Goal: Check status: Check status

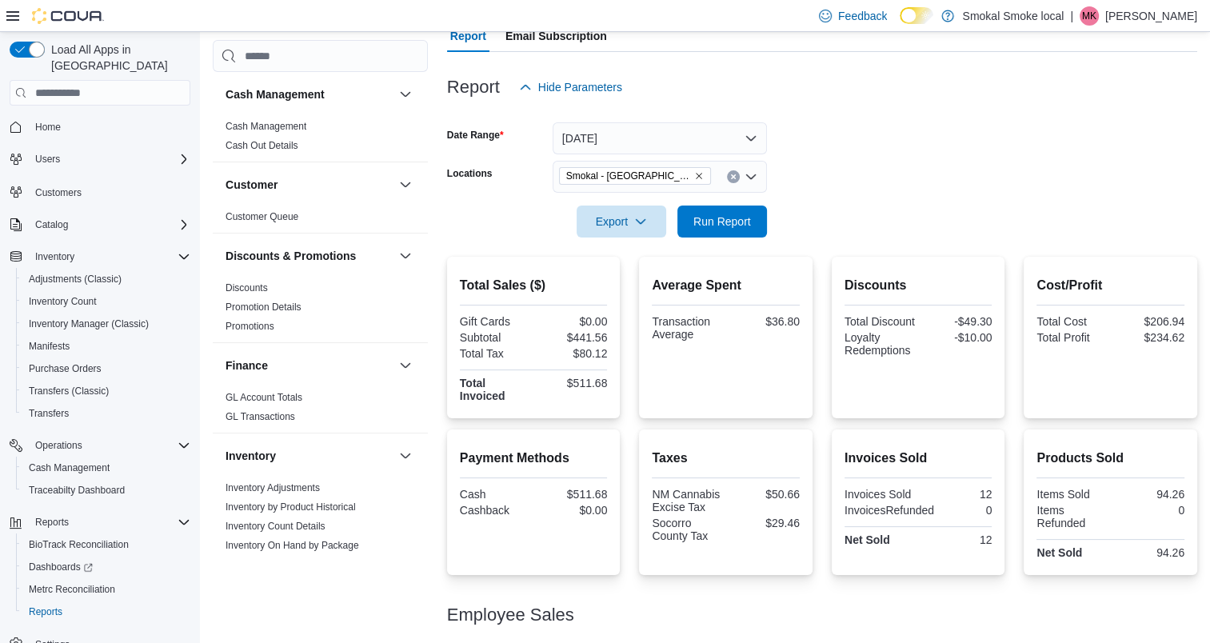
scroll to position [159, 0]
click at [704, 213] on span "Run Report" at bounding box center [722, 219] width 58 height 16
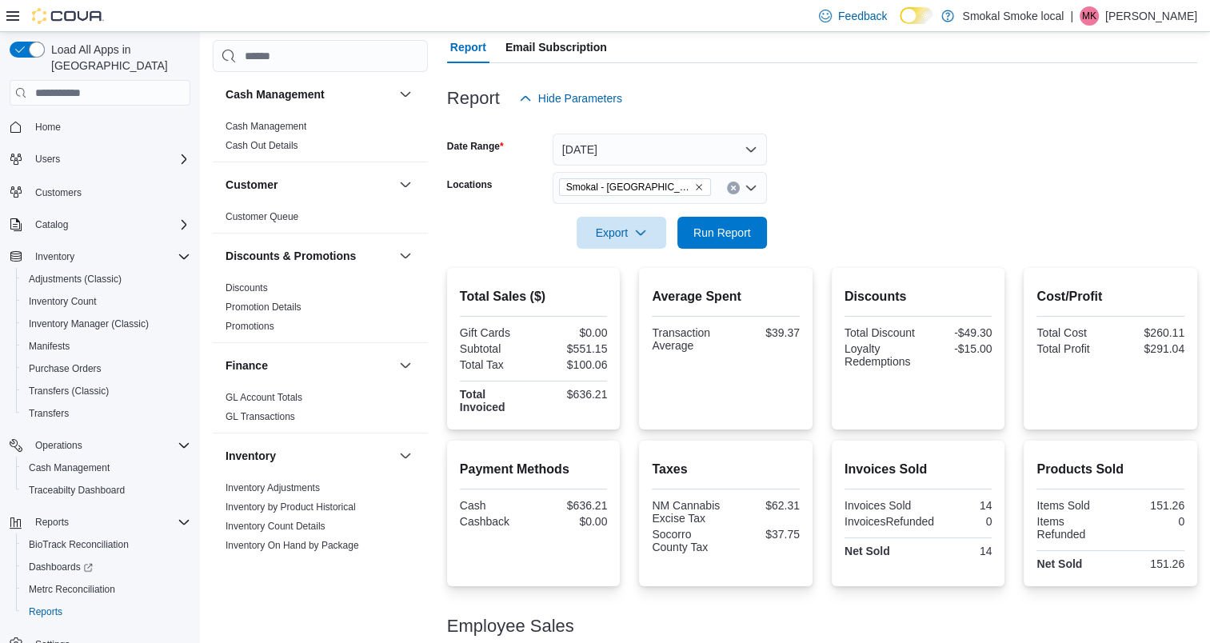
scroll to position [144, 0]
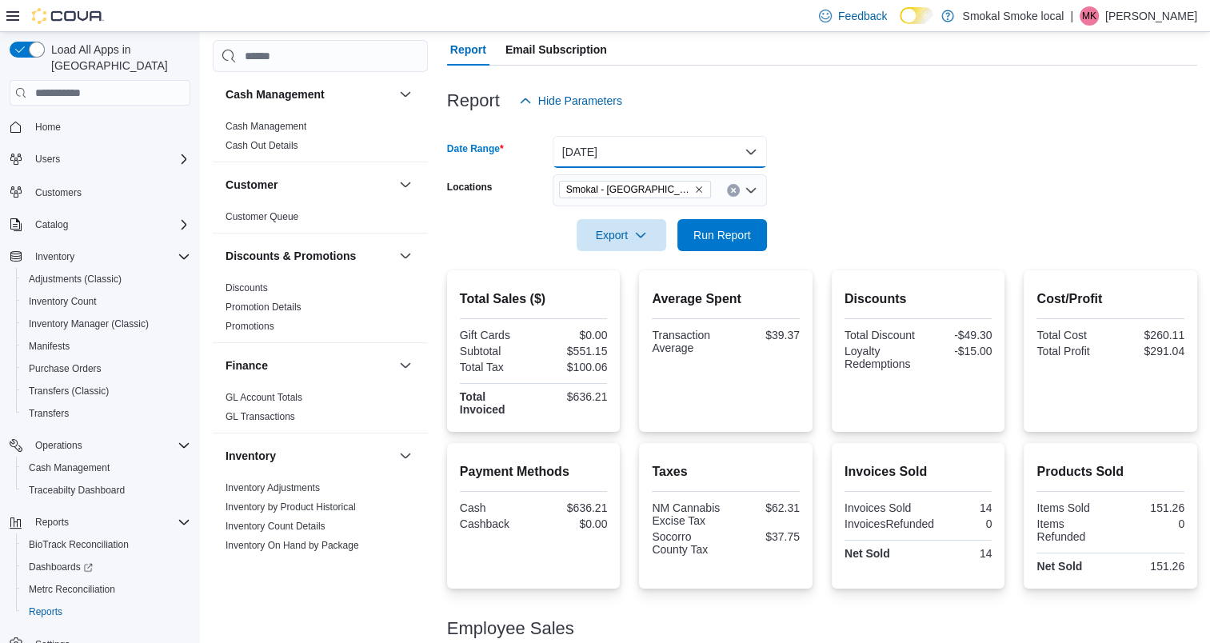
click at [749, 155] on button "[DATE]" at bounding box center [660, 152] width 214 height 32
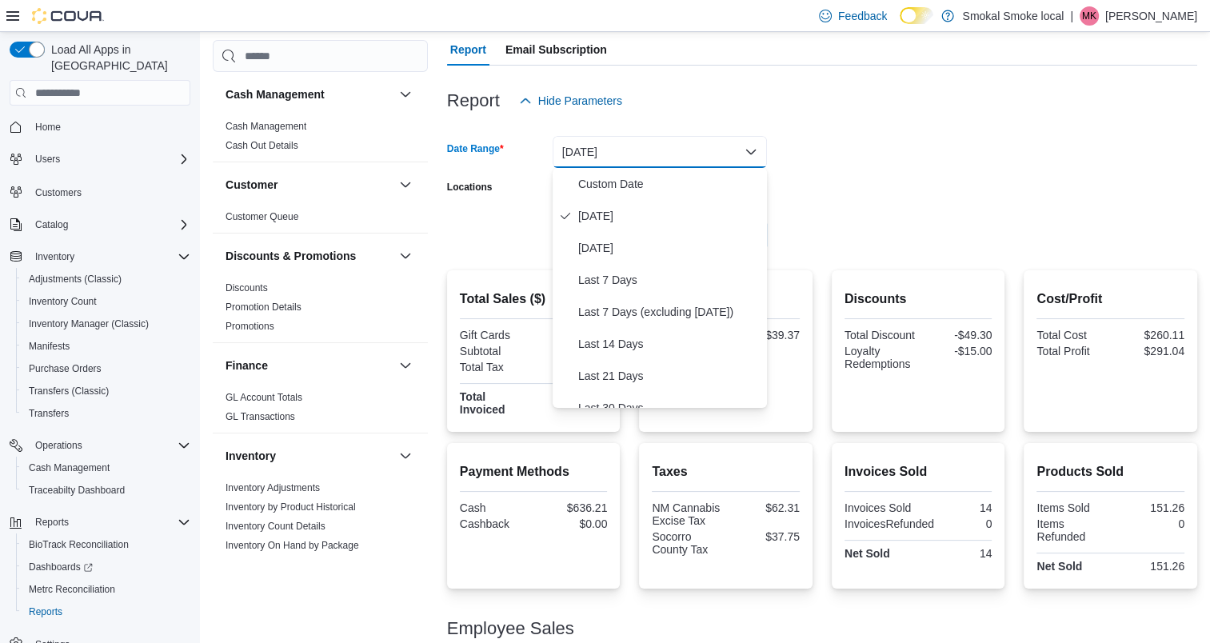
click at [749, 157] on button "[DATE]" at bounding box center [660, 152] width 214 height 32
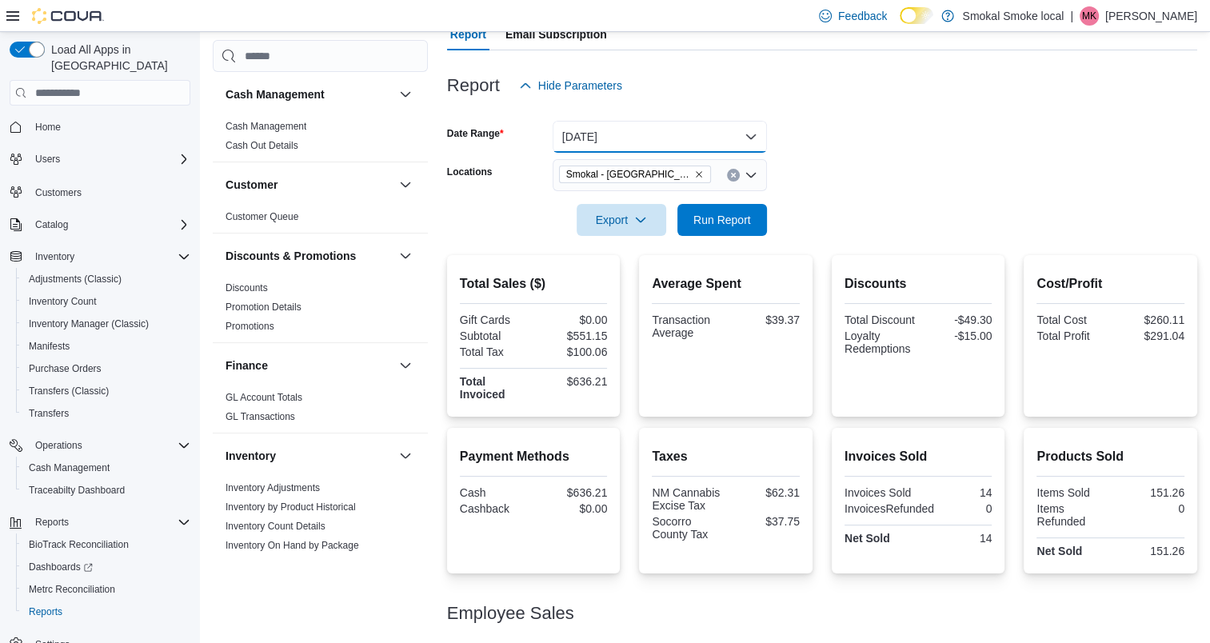
scroll to position [237, 0]
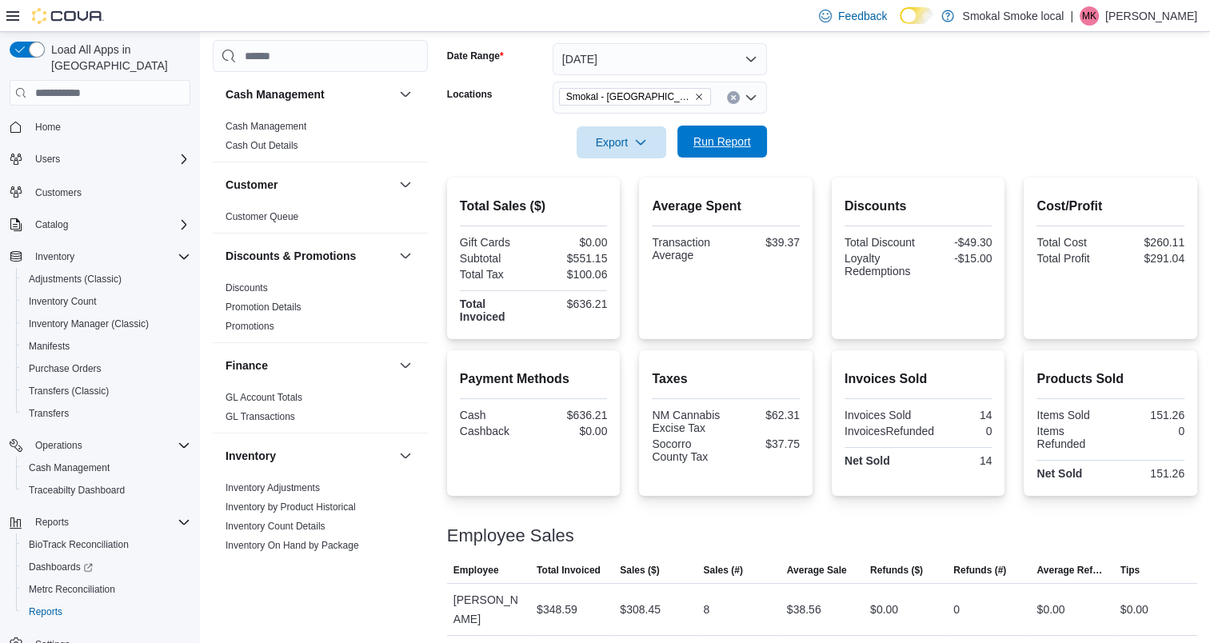
click at [703, 144] on span "Run Report" at bounding box center [722, 142] width 58 height 16
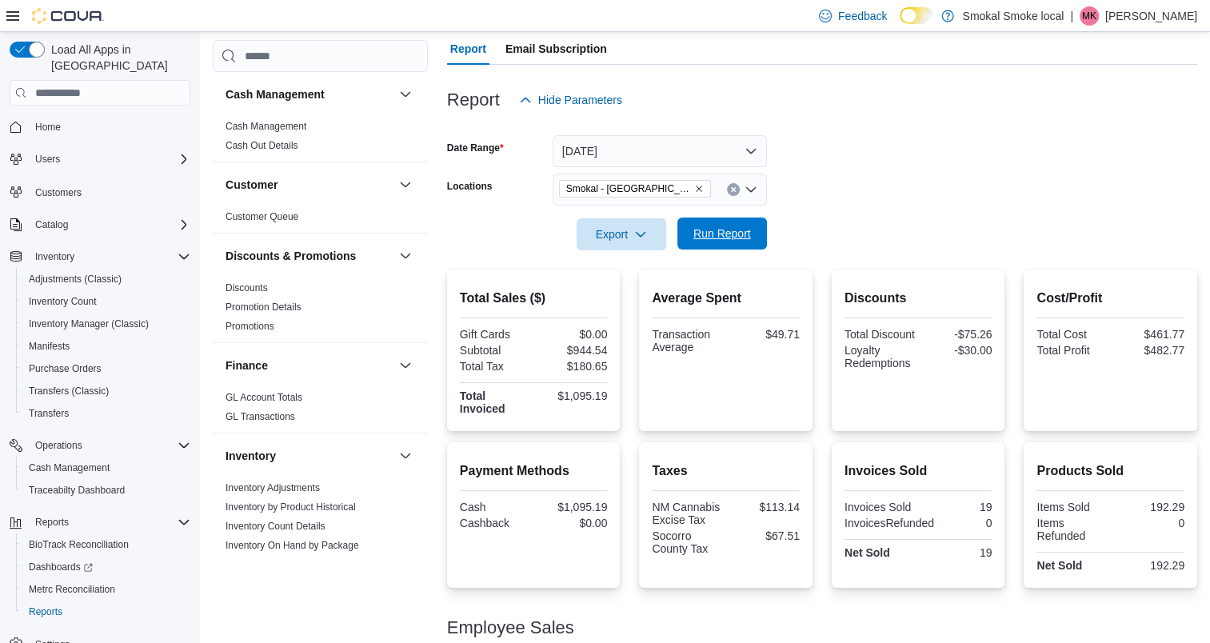
scroll to position [140, 0]
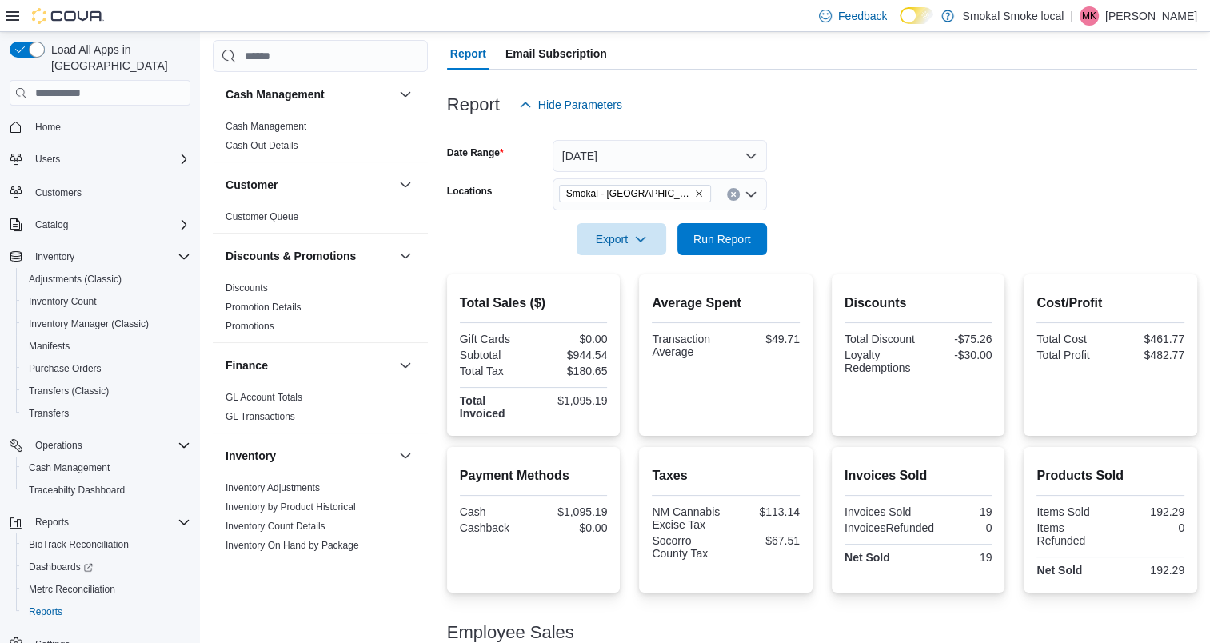
click at [694, 195] on icon "Remove Smokal - Socorro from selection in this group" at bounding box center [699, 194] width 10 height 10
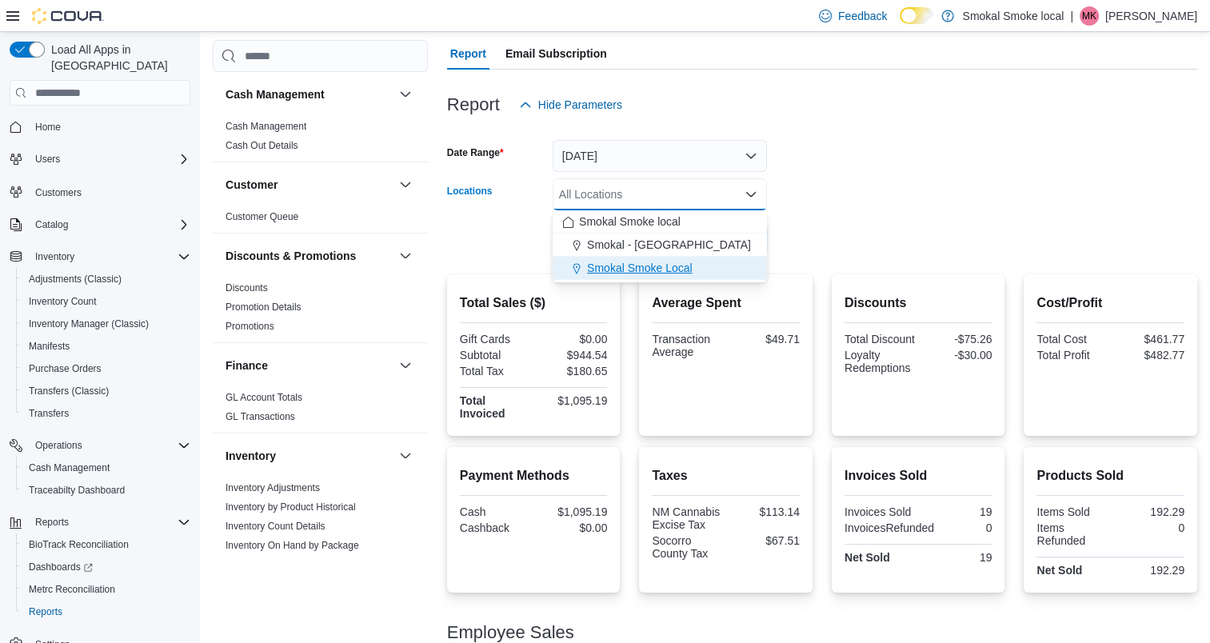
click at [673, 275] on span "Smokal Smoke Local" at bounding box center [640, 268] width 106 height 16
click at [877, 208] on form "Date Range [DATE] Locations [GEOGRAPHIC_DATA] Smoke Local Combo box. Selected. …" at bounding box center [822, 188] width 750 height 134
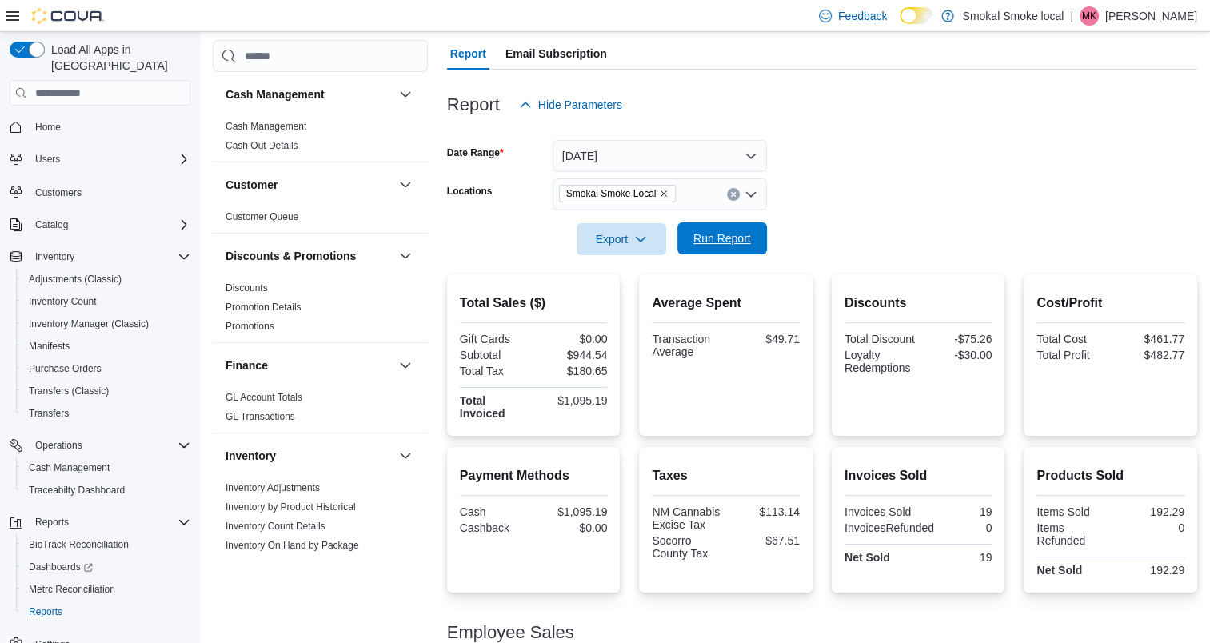
click at [723, 250] on span "Run Report" at bounding box center [722, 238] width 70 height 32
click at [661, 194] on icon "Remove Smokal Smoke Local from selection in this group" at bounding box center [664, 194] width 10 height 10
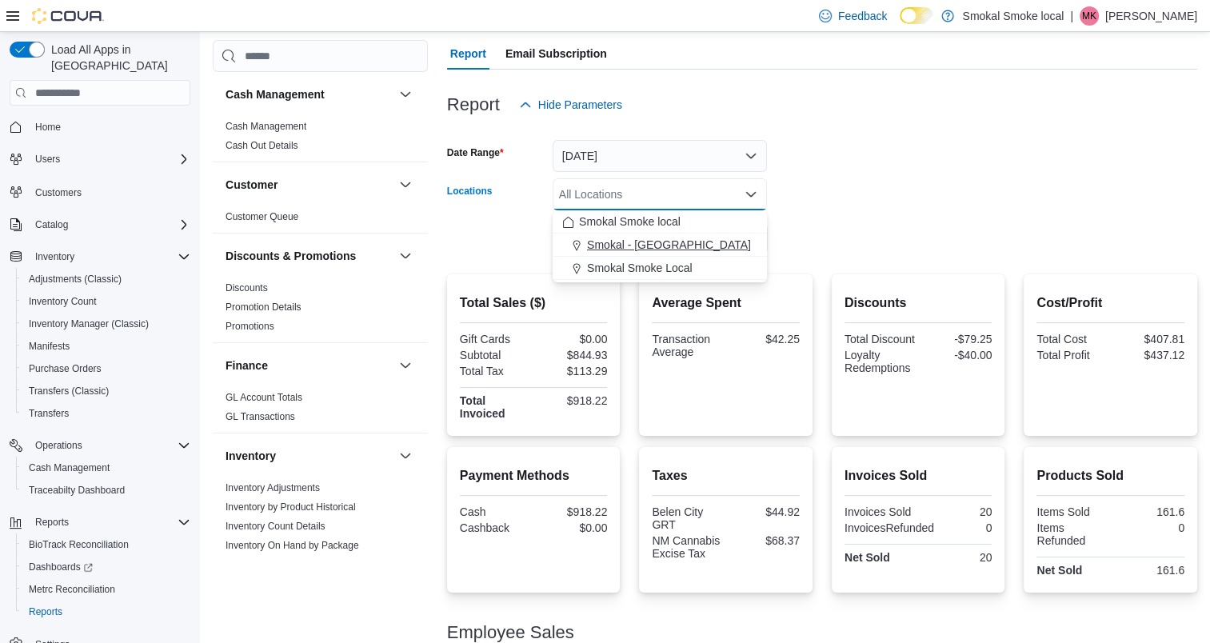
click at [665, 240] on span "Smokal - [GEOGRAPHIC_DATA]" at bounding box center [669, 245] width 164 height 16
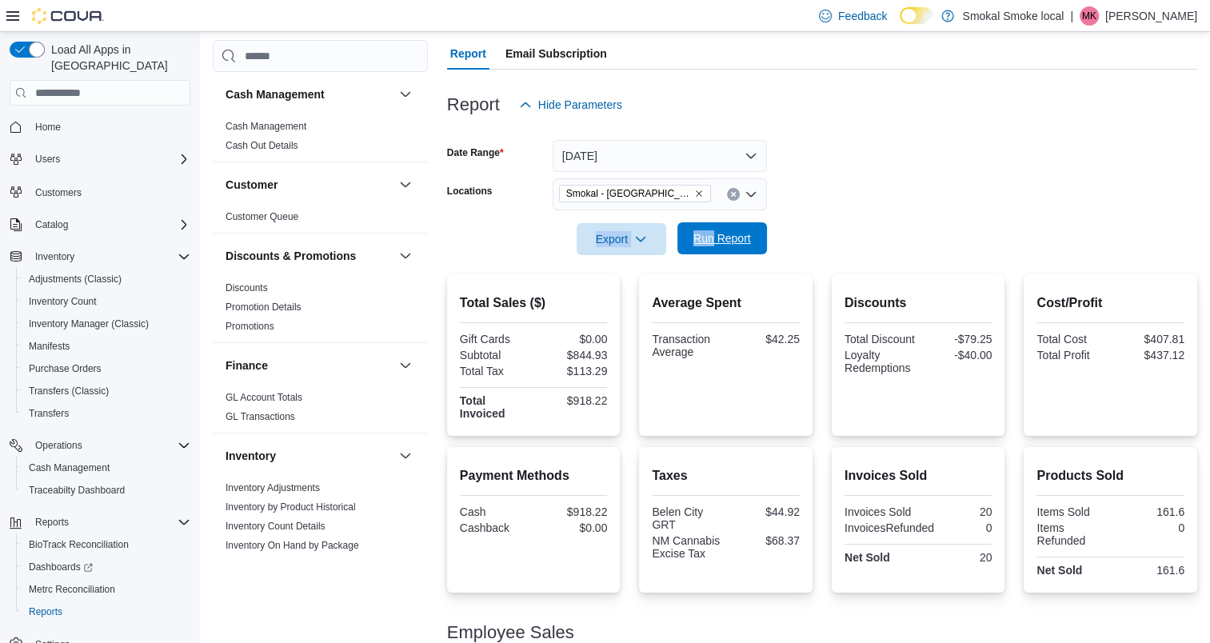
drag, startPoint x: 876, startPoint y: 177, endPoint x: 710, endPoint y: 250, distance: 180.8
click at [710, 250] on form "Date Range [DATE] Locations [GEOGRAPHIC_DATA] - [GEOGRAPHIC_DATA] Export Run Re…" at bounding box center [822, 188] width 750 height 134
click at [710, 250] on span "Run Report" at bounding box center [722, 238] width 70 height 32
